Goal: Transaction & Acquisition: Purchase product/service

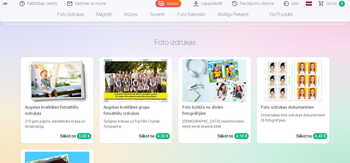
scroll to position [103, 0]
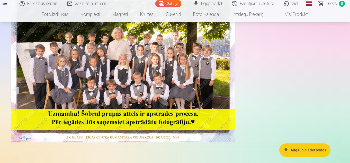
scroll to position [51, 0]
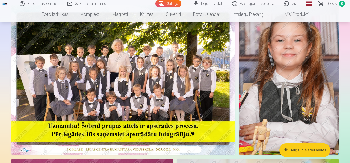
click at [184, 107] on img at bounding box center [123, 79] width 224 height 149
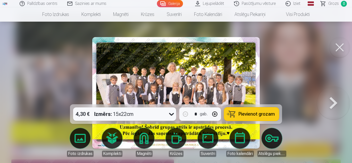
click at [247, 115] on span "Pievienot grozam" at bounding box center [256, 114] width 36 height 5
click at [338, 48] on button at bounding box center [339, 47] width 21 height 21
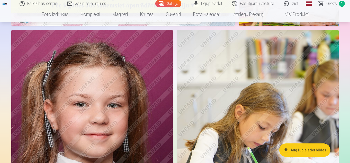
scroll to position [206, 0]
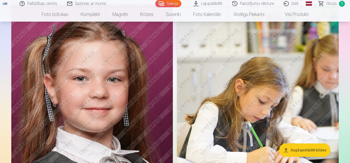
click at [81, 82] on img at bounding box center [92, 125] width 162 height 243
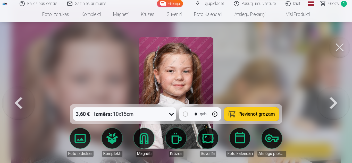
click at [159, 116] on div "3,60 € Izmērs : 10x15cm" at bounding box center [119, 113] width 93 height 13
click at [214, 115] on button "button" at bounding box center [215, 114] width 12 height 12
click at [254, 116] on span "Pievienot grozam" at bounding box center [256, 114] width 36 height 5
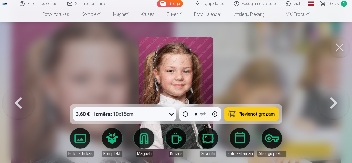
type input "*"
click at [335, 49] on button at bounding box center [339, 47] width 21 height 21
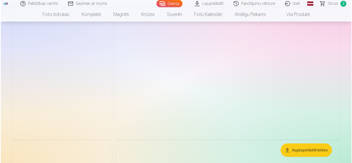
scroll to position [772, 0]
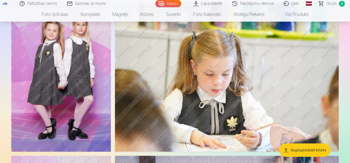
click at [70, 69] on img at bounding box center [61, 76] width 100 height 149
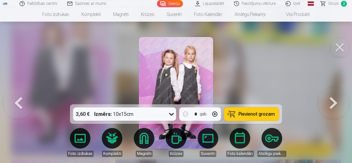
click at [253, 113] on span "Pievienot grozam" at bounding box center [256, 114] width 36 height 5
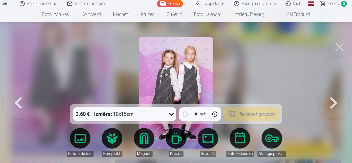
click at [341, 46] on button at bounding box center [339, 47] width 21 height 21
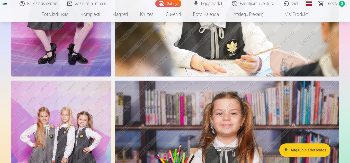
click at [59, 113] on img at bounding box center [61, 155] width 100 height 149
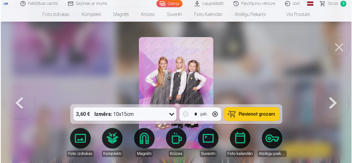
scroll to position [850, 0]
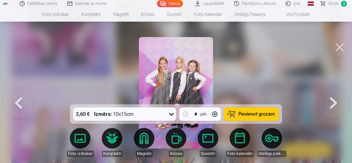
click at [257, 114] on span "Pievienot grozam" at bounding box center [256, 114] width 36 height 5
click at [343, 47] on button at bounding box center [339, 47] width 21 height 21
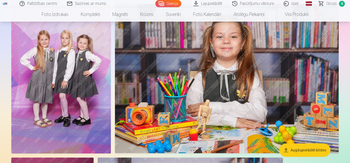
scroll to position [899, 0]
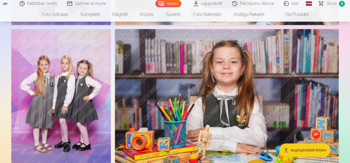
click at [253, 94] on img at bounding box center [227, 103] width 224 height 149
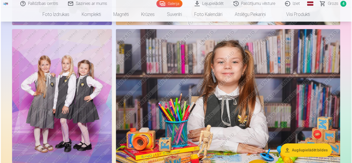
scroll to position [902, 0]
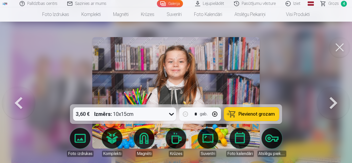
click at [243, 115] on span "Pievienot grozam" at bounding box center [256, 114] width 36 height 5
click at [342, 47] on button at bounding box center [339, 47] width 21 height 21
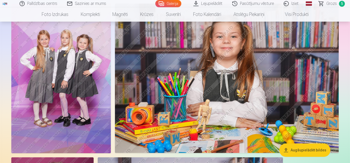
scroll to position [976, 0]
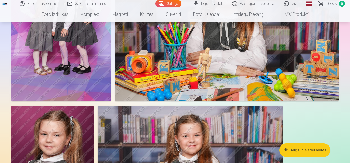
click at [298, 150] on button "Augšupielādēt bildes" at bounding box center [305, 149] width 51 height 13
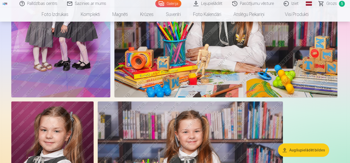
scroll to position [980, 0]
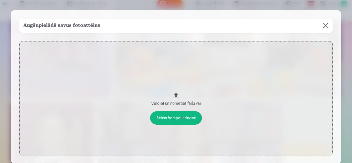
click at [324, 26] on button at bounding box center [325, 26] width 14 height 14
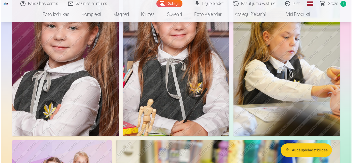
scroll to position [644, 0]
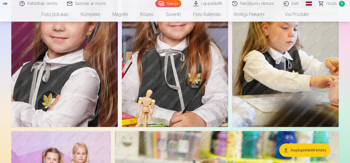
click at [58, 47] on img at bounding box center [64, 47] width 107 height 160
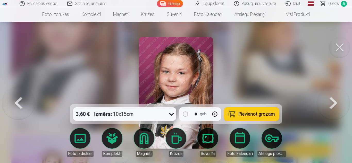
click at [216, 115] on button "button" at bounding box center [215, 114] width 12 height 12
click at [263, 116] on span "Pievienot grozam" at bounding box center [256, 114] width 36 height 5
type input "*"
click at [339, 47] on button at bounding box center [339, 47] width 21 height 21
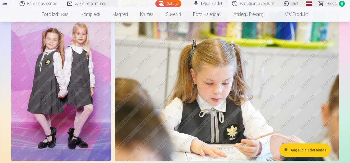
scroll to position [693, 0]
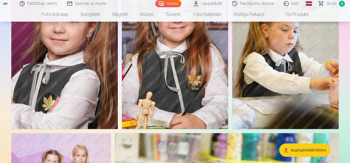
click at [283, 60] on img at bounding box center [286, 49] width 107 height 160
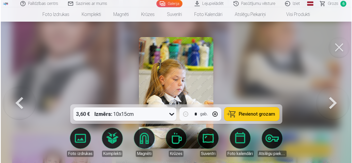
scroll to position [644, 0]
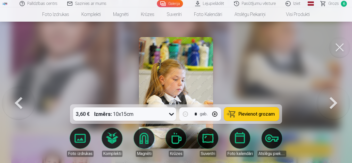
click at [249, 113] on span "Pievienot grozam" at bounding box center [256, 114] width 36 height 5
click at [336, 51] on button at bounding box center [339, 47] width 21 height 21
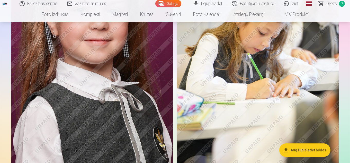
scroll to position [255, 0]
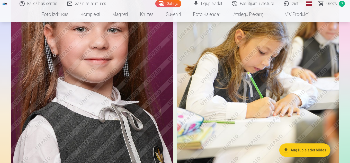
click at [333, 5] on span "Grozs" at bounding box center [332, 4] width 11 height 6
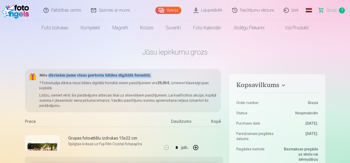
drag, startPoint x: 48, startPoint y: 72, endPoint x: 156, endPoint y: 76, distance: 108.0
click at [156, 76] on div "Mēs dāvinām jums visas portreta bildes digitālā formātā. * Fotostudija dāvina v…" at bounding box center [123, 90] width 196 height 43
click at [156, 76] on h5 "Mēs dāvinām jums visas portreta bildes digitālā formātā." at bounding box center [128, 75] width 178 height 5
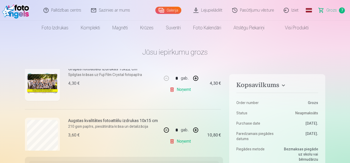
scroll to position [77, 0]
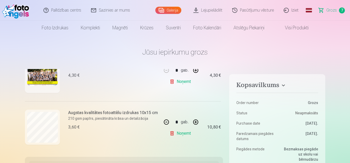
click at [165, 121] on button "button" at bounding box center [166, 122] width 12 height 12
type input "*"
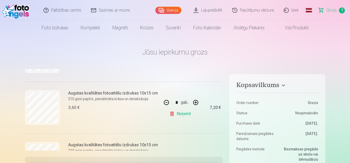
scroll to position [309, 0]
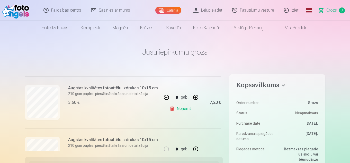
click at [163, 96] on button "button" at bounding box center [166, 97] width 12 height 12
type input "*"
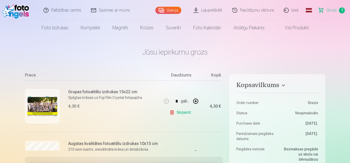
scroll to position [0, 0]
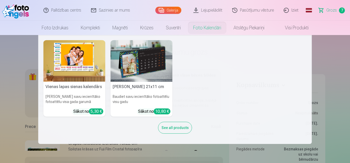
click at [0, 72] on nav "Vienas lapas sienas [PERSON_NAME] savu iecienītāko fotoattēlu visa gada garumā …" at bounding box center [175, 89] width 350 height 109
